Goal: Task Accomplishment & Management: Use online tool/utility

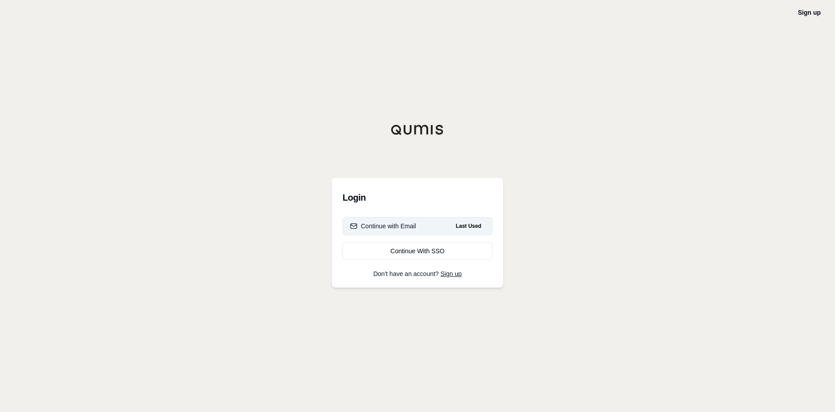
click at [412, 222] on div "Continue with Email" at bounding box center [383, 226] width 66 height 9
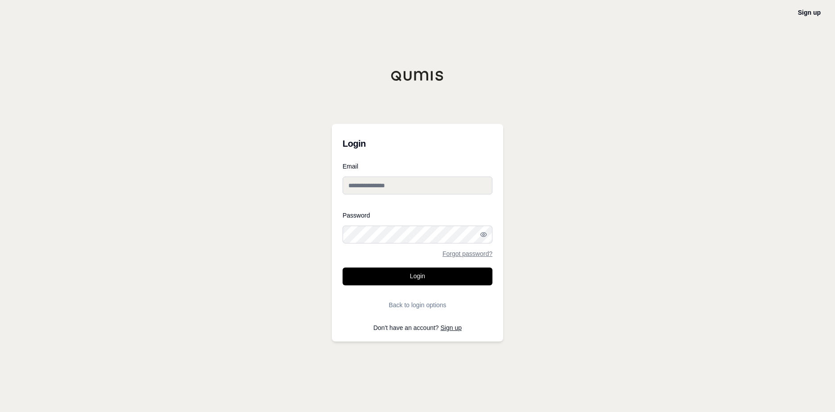
click at [396, 189] on input "Email" at bounding box center [417, 186] width 150 height 18
type input "**********"
click at [410, 273] on button "Login" at bounding box center [417, 277] width 150 height 18
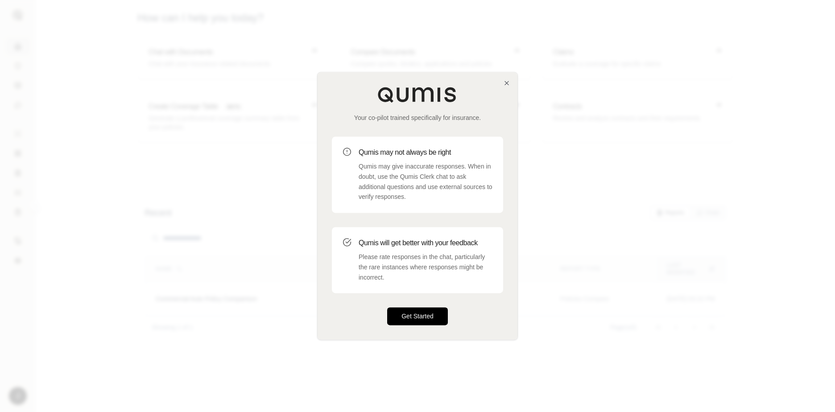
click at [420, 316] on button "Get Started" at bounding box center [417, 317] width 61 height 18
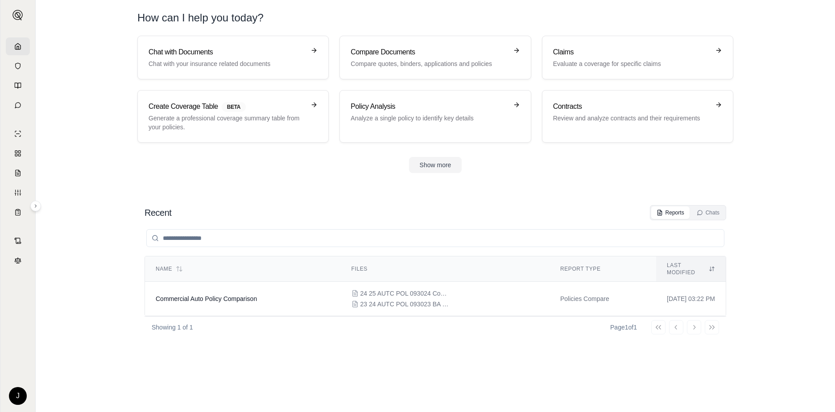
click at [547, 196] on section "Recent Reports Chats Name Files Report Type Last modified Commercial Auto Polic…" at bounding box center [435, 299] width 792 height 225
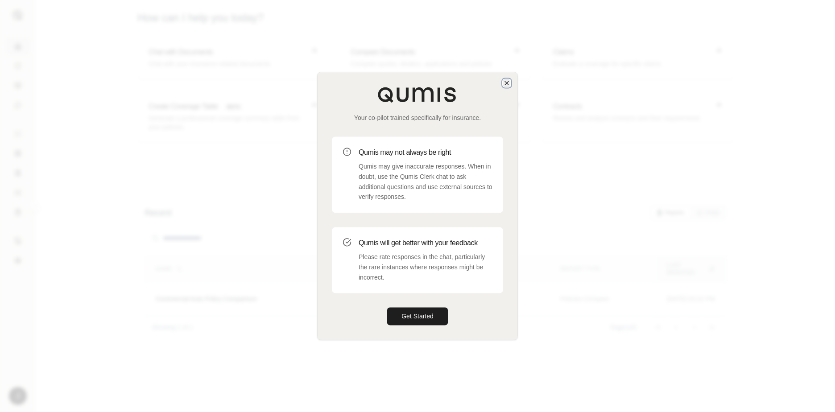
click at [506, 82] on icon "button" at bounding box center [507, 83] width 4 height 4
